Goal: Task Accomplishment & Management: Use online tool/utility

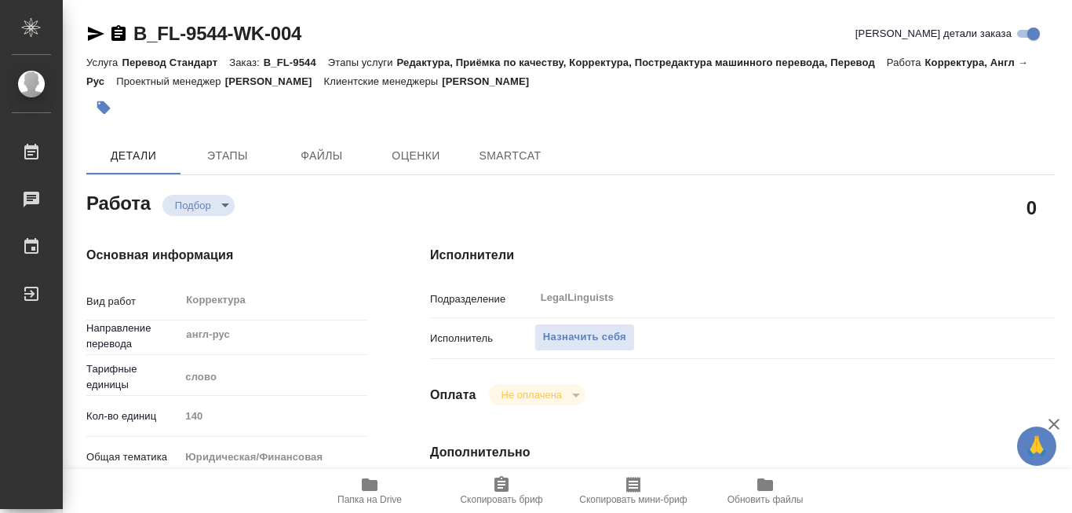
type textarea "x"
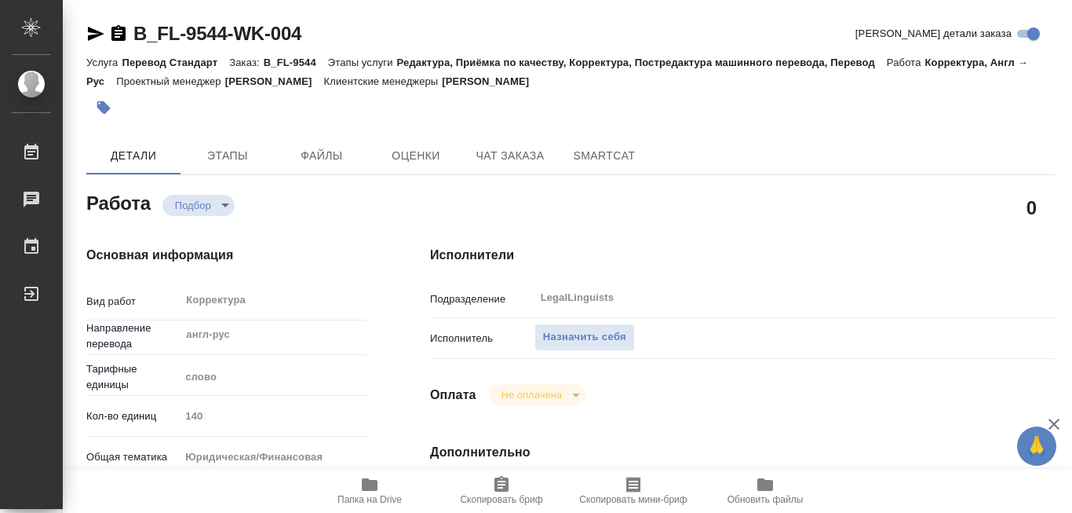
type textarea "x"
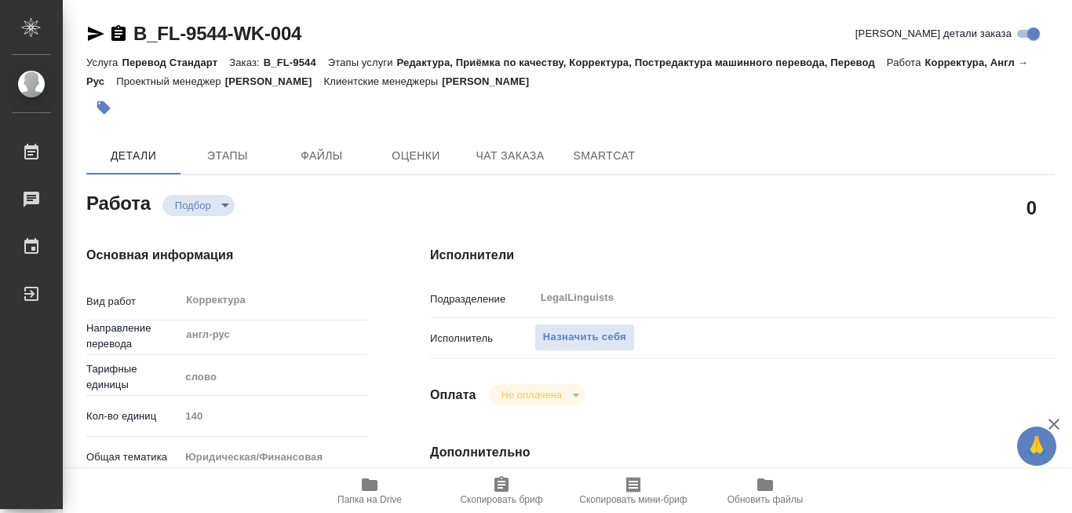
type textarea "x"
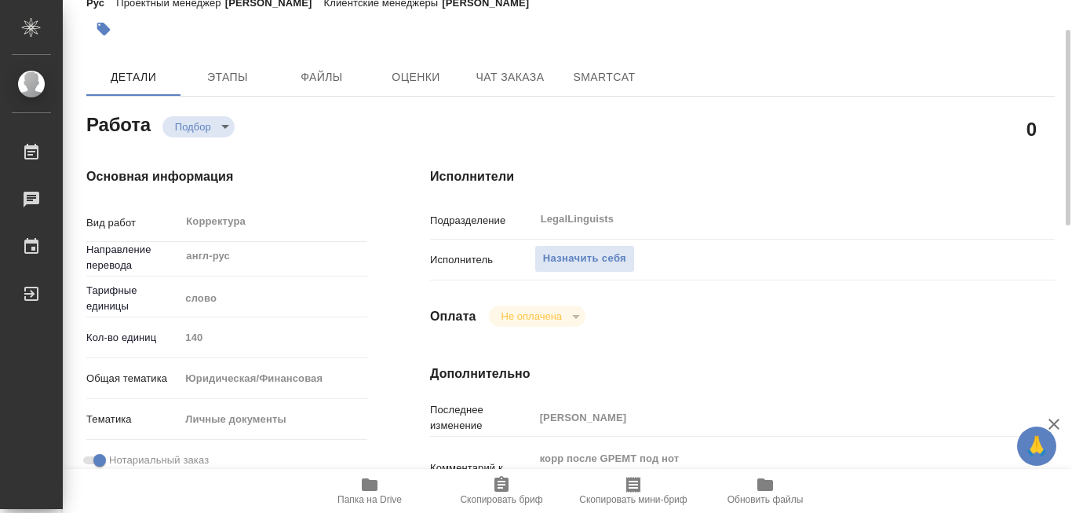
scroll to position [157, 0]
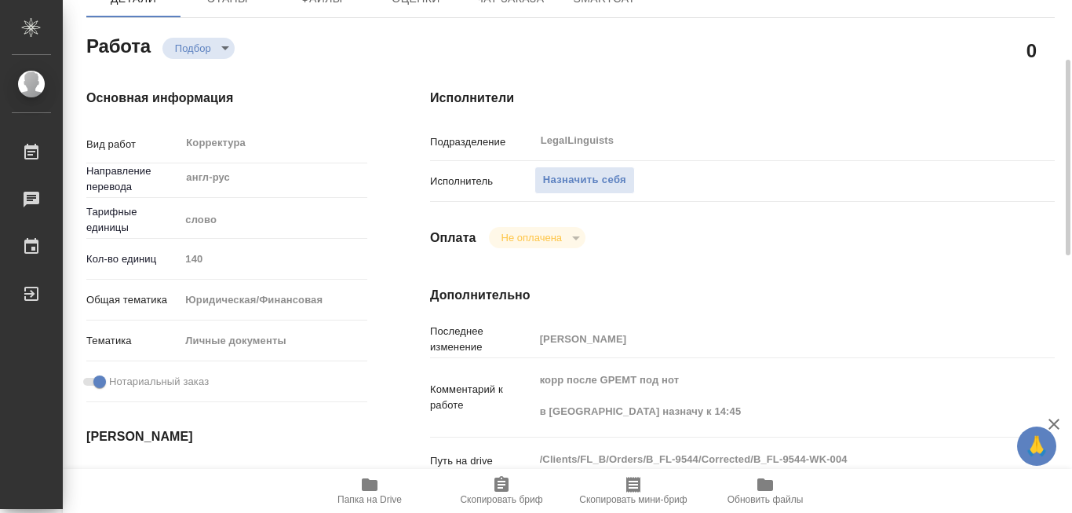
type textarea "x"
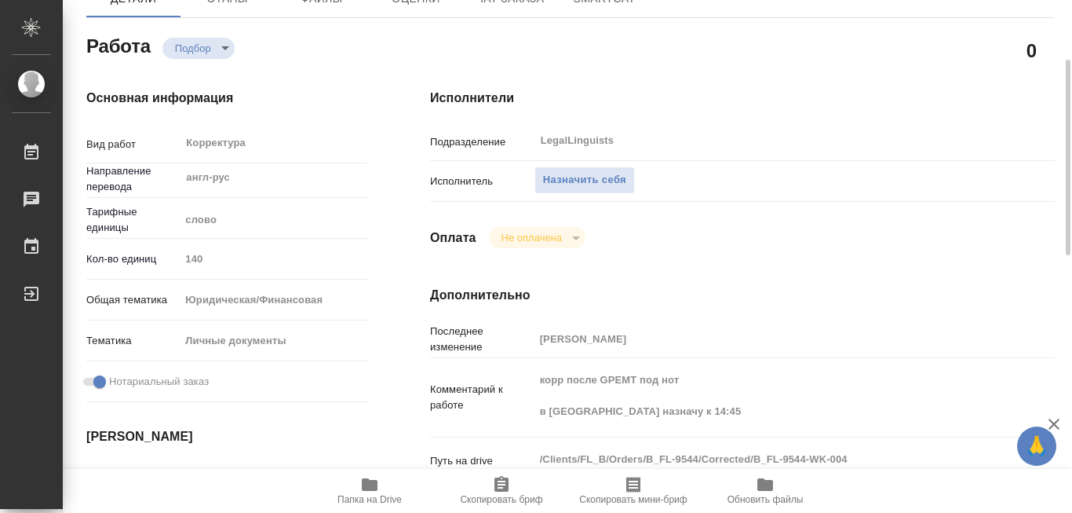
scroll to position [235, 0]
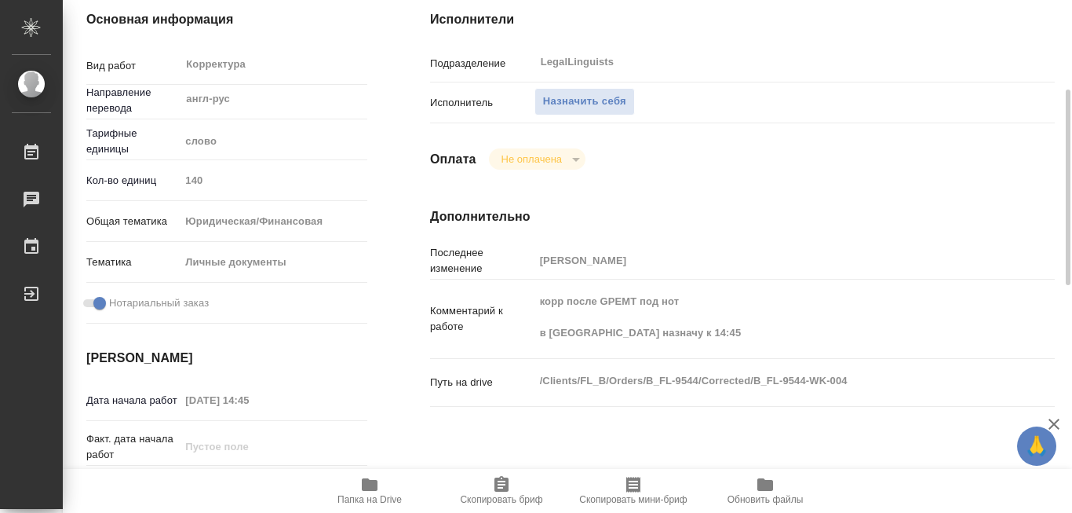
click at [371, 479] on icon "button" at bounding box center [370, 484] width 16 height 13
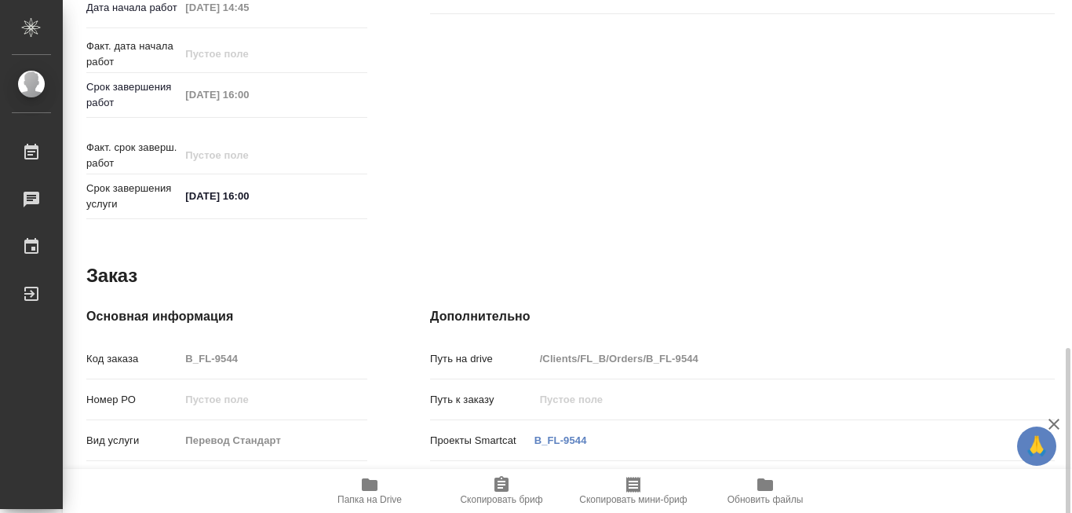
scroll to position [549, 0]
